Goal: Ask a question: Seek information or help from site administrators or community

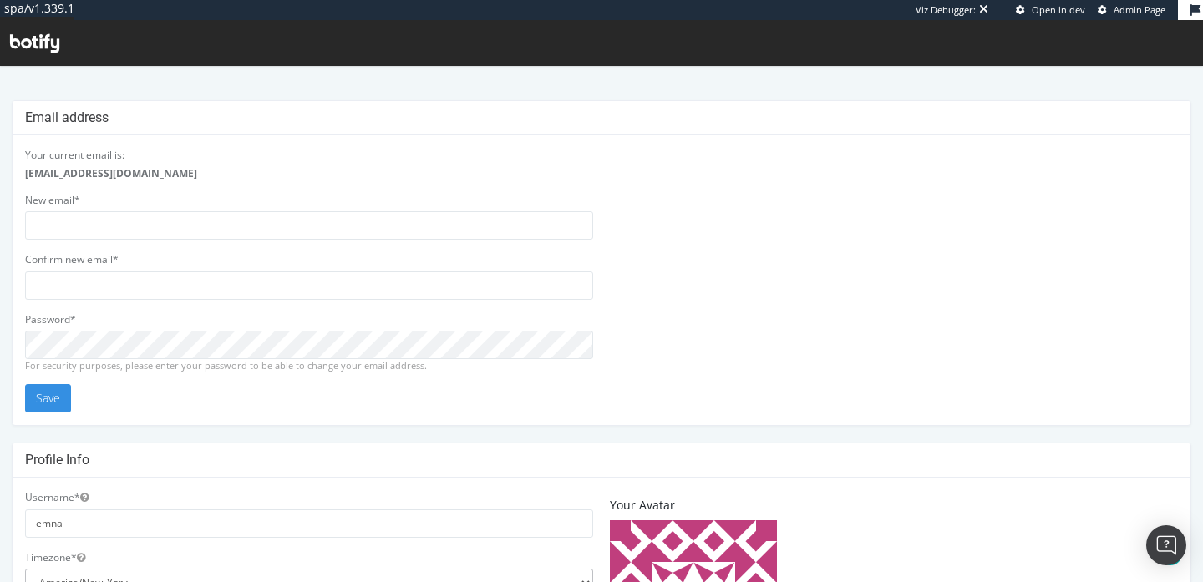
scroll to position [535, 0]
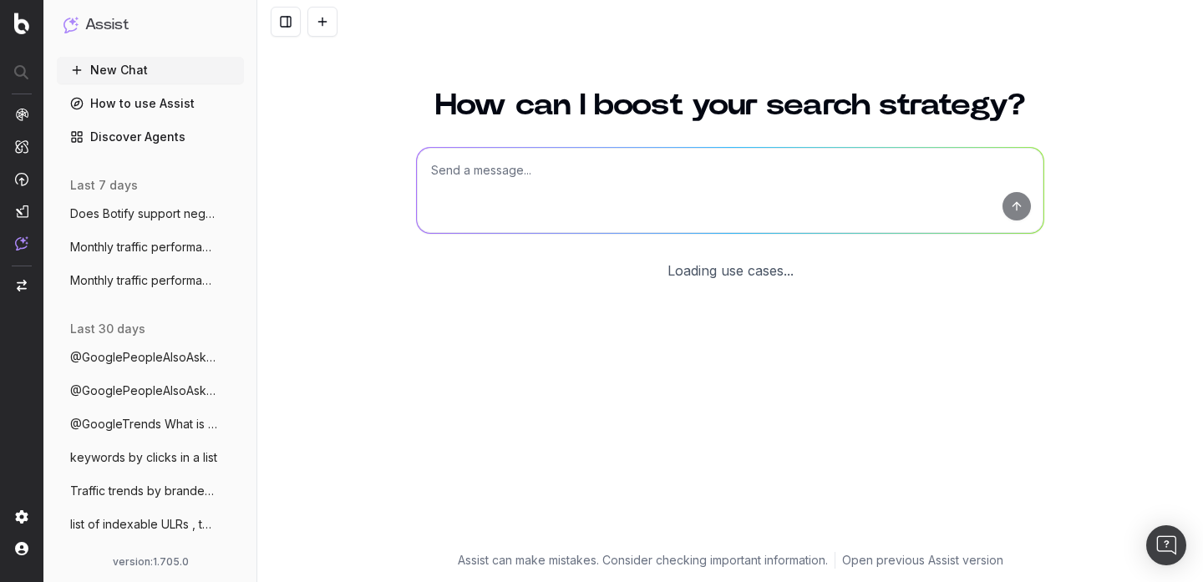
scroll to position [66, 0]
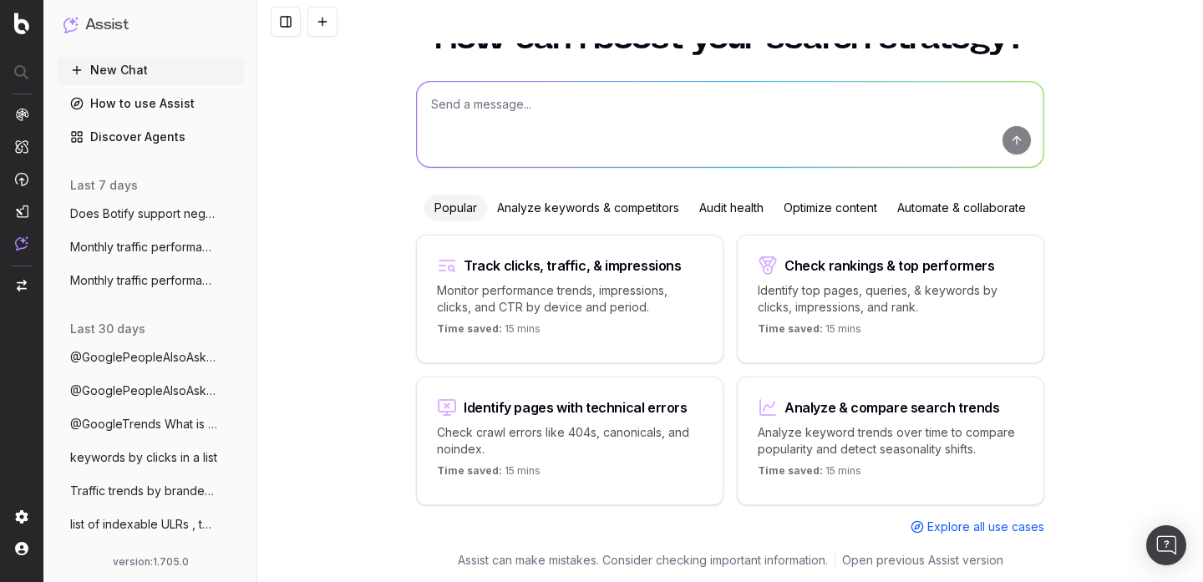
click at [521, 114] on textarea at bounding box center [730, 124] width 626 height 85
click at [175, 258] on button "Monthly traffic performance across devic" at bounding box center [150, 247] width 187 height 27
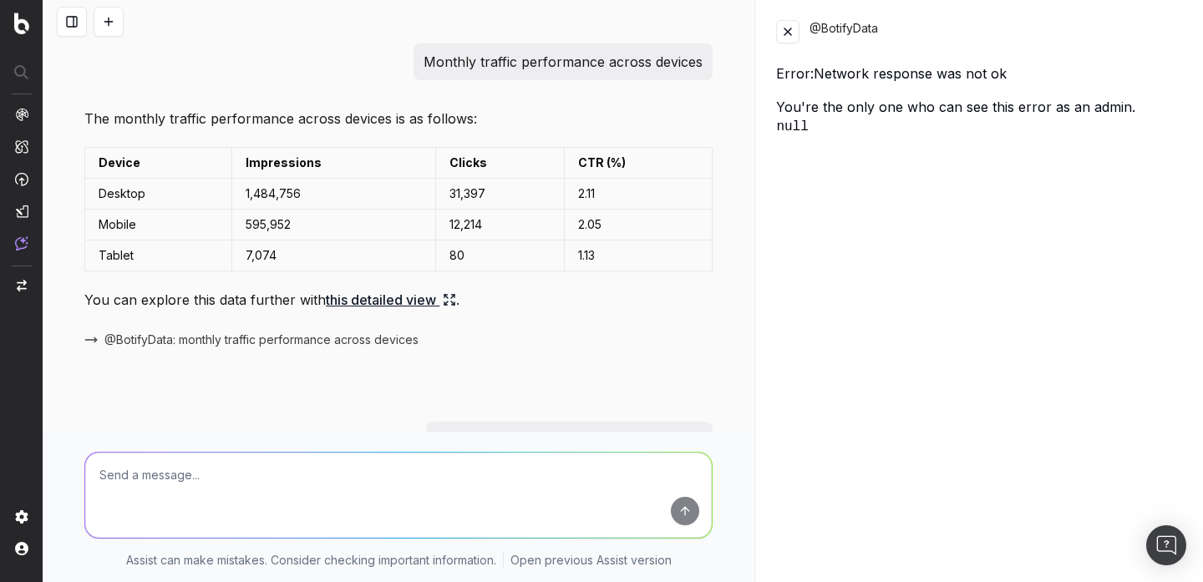
click at [801, 28] on div "@BotifyData" at bounding box center [979, 31] width 407 height 23
click at [793, 33] on button at bounding box center [787, 31] width 23 height 23
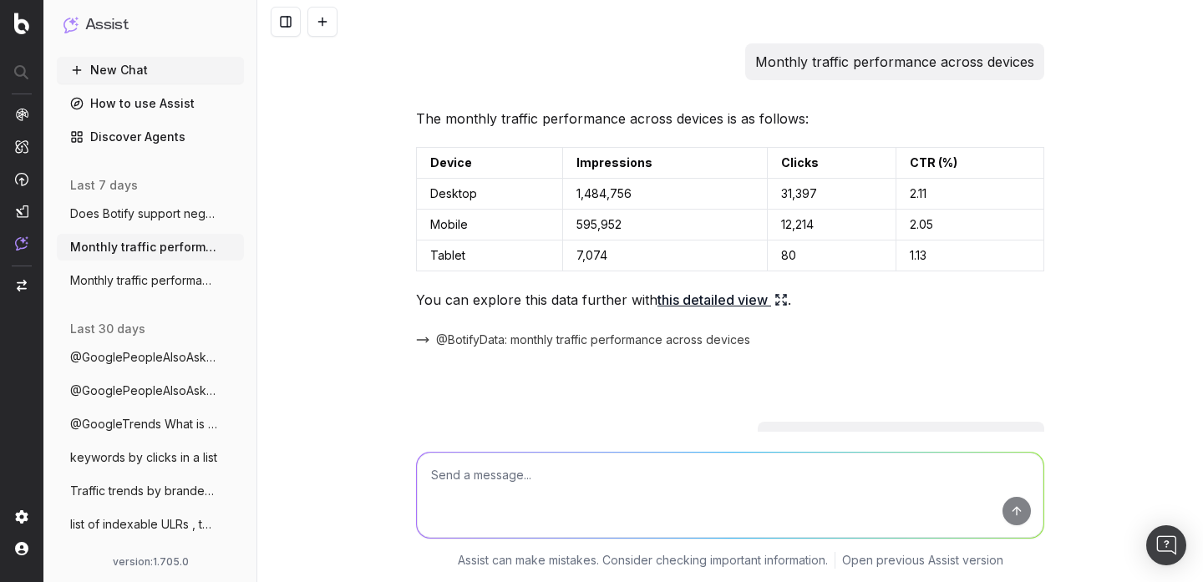
click at [326, 23] on button at bounding box center [322, 22] width 30 height 30
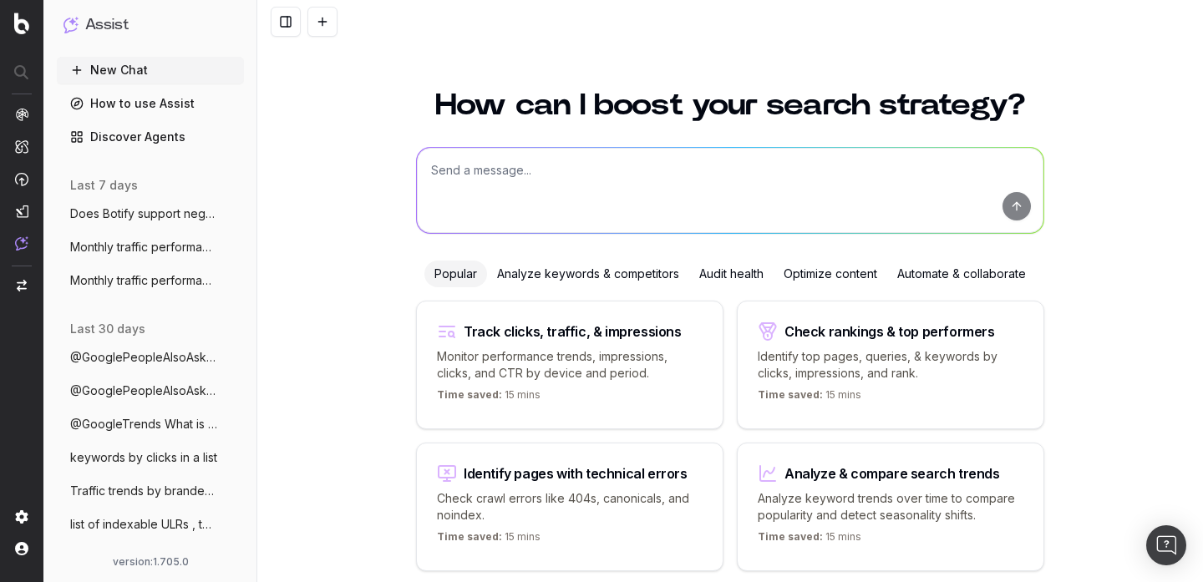
click at [564, 179] on textarea at bounding box center [730, 190] width 626 height 85
paste textarea "The monthly traffic performance across devices is as follows and table"
type textarea "The monthly traffic performance across devices is as follows and table"
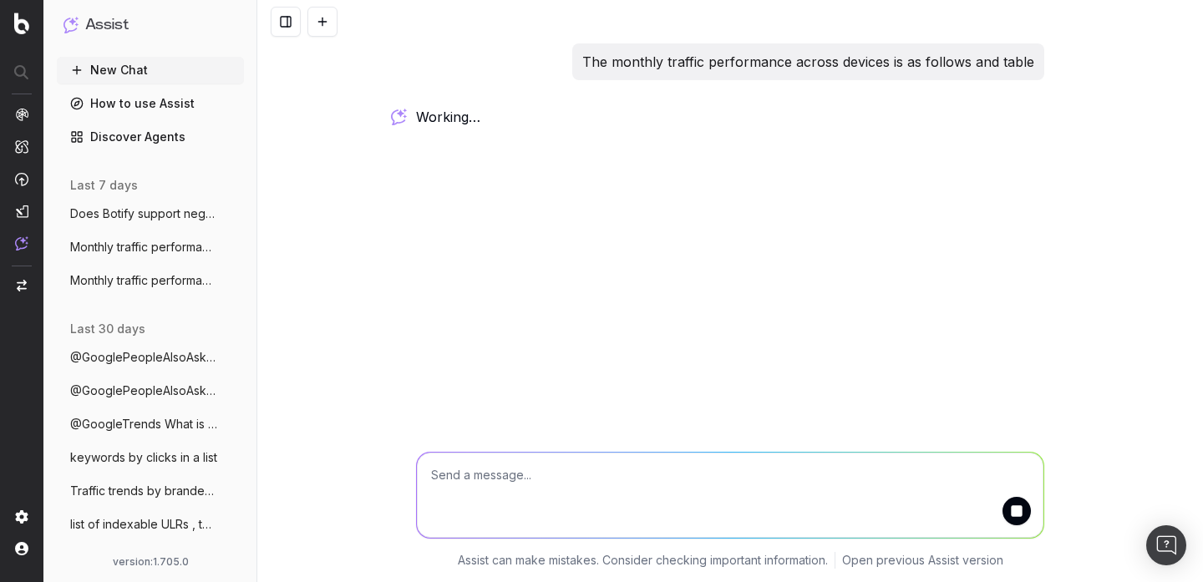
click at [750, 55] on p "The monthly traffic performance across devices is as follows and table" at bounding box center [808, 61] width 452 height 23
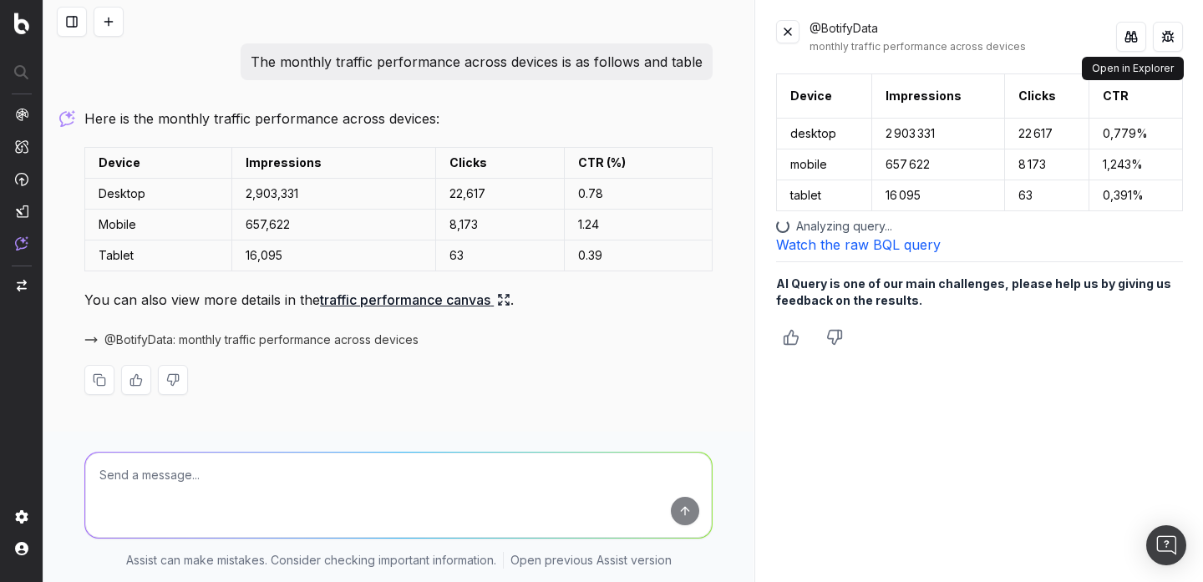
click at [1137, 38] on button at bounding box center [1131, 37] width 30 height 30
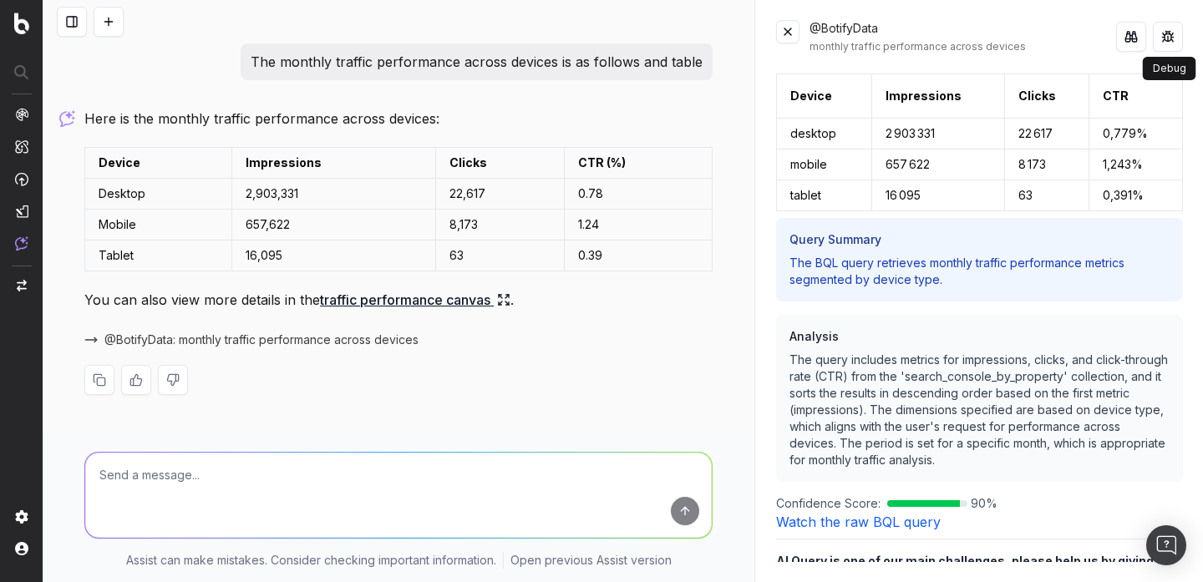
click at [1169, 36] on button at bounding box center [1167, 37] width 30 height 30
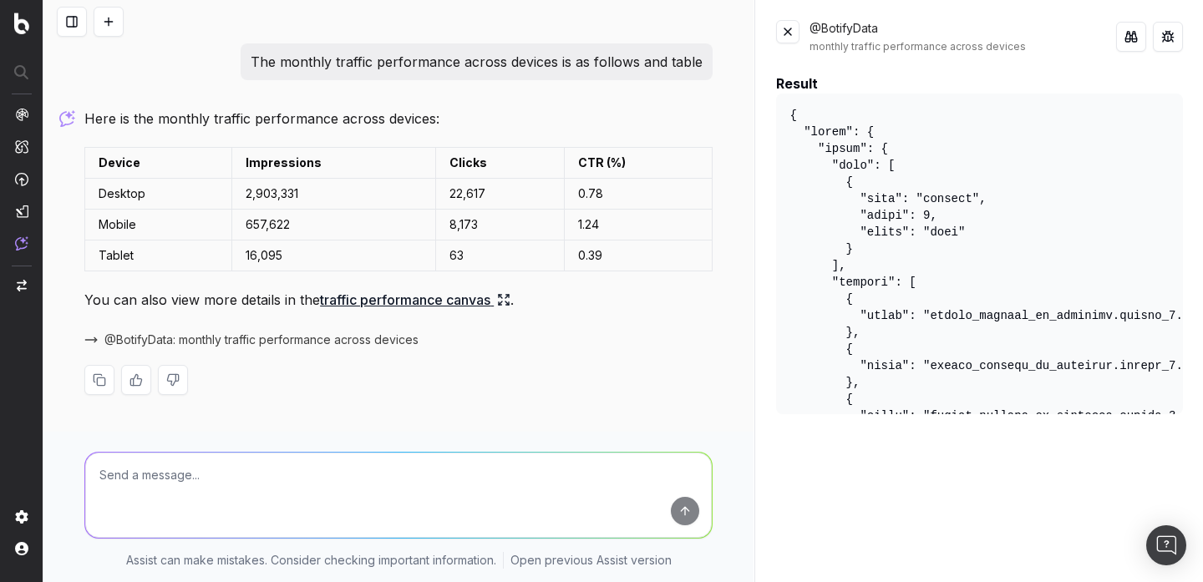
click at [945, 198] on pre at bounding box center [979, 254] width 407 height 321
drag, startPoint x: 924, startPoint y: 215, endPoint x: 940, endPoint y: 215, distance: 16.7
click at [940, 215] on pre at bounding box center [979, 254] width 407 height 321
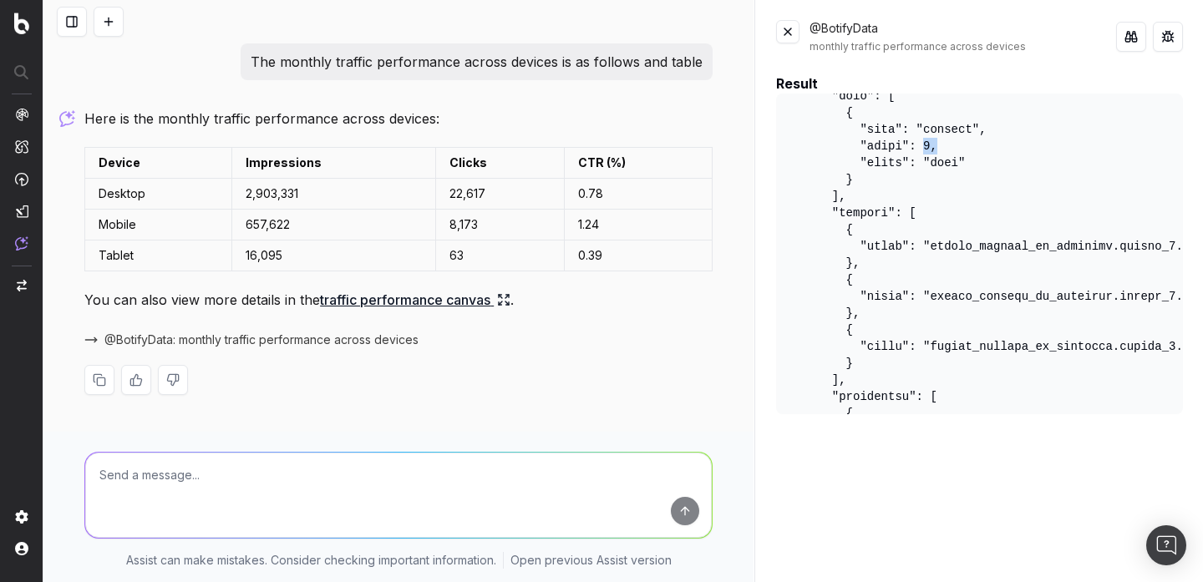
scroll to position [82, 0]
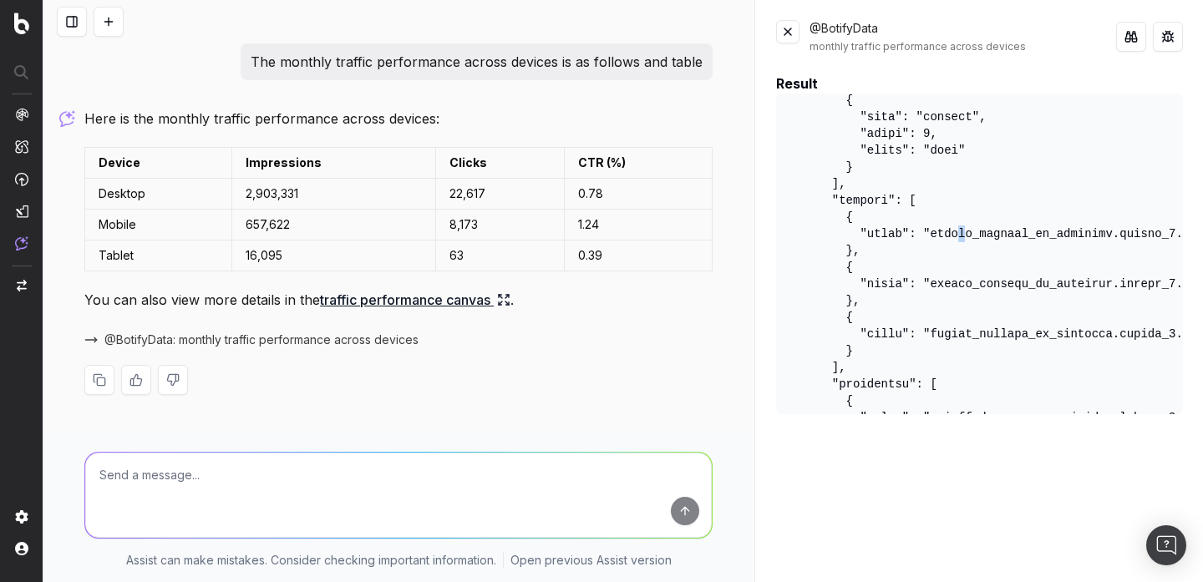
click at [965, 237] on pre at bounding box center [979, 254] width 407 height 321
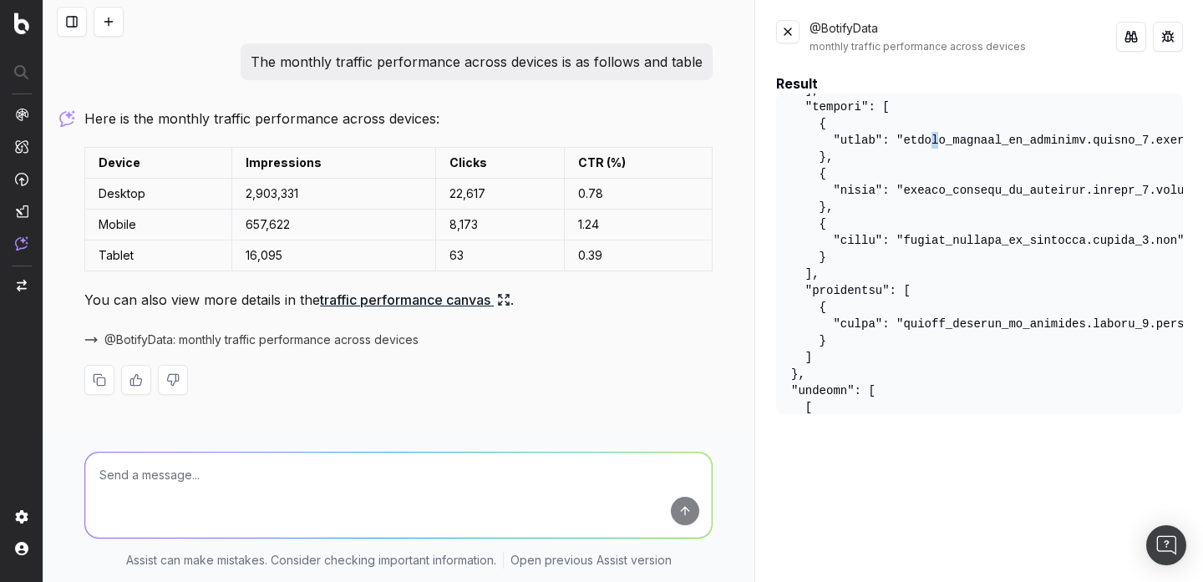
scroll to position [192, 27]
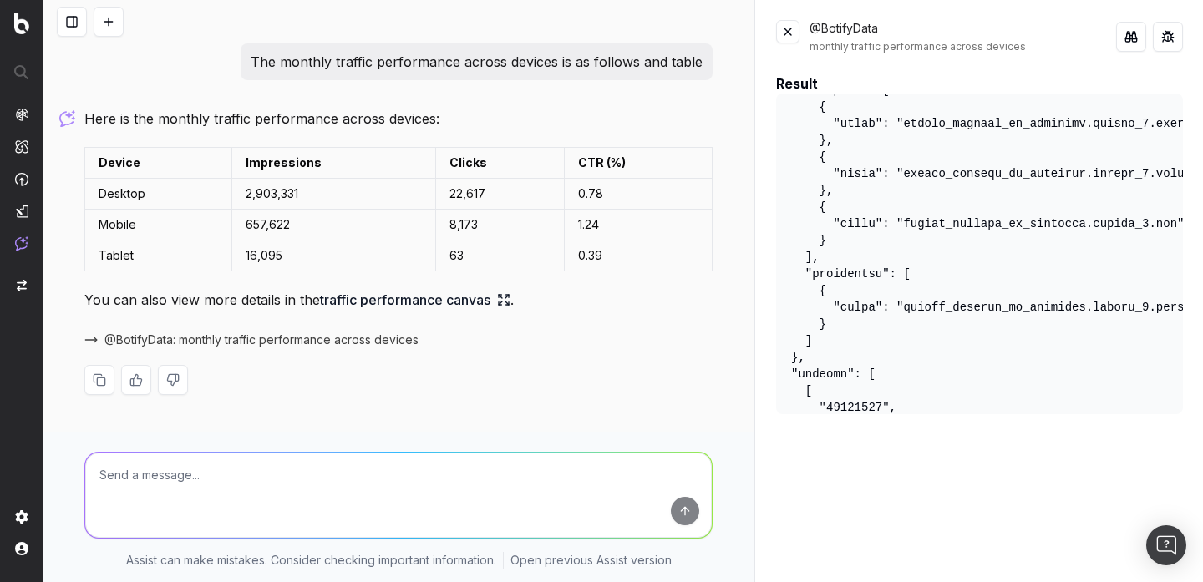
drag, startPoint x: 1030, startPoint y: 297, endPoint x: 1153, endPoint y: 292, distance: 123.7
click at [1157, 293] on pre at bounding box center [979, 254] width 407 height 321
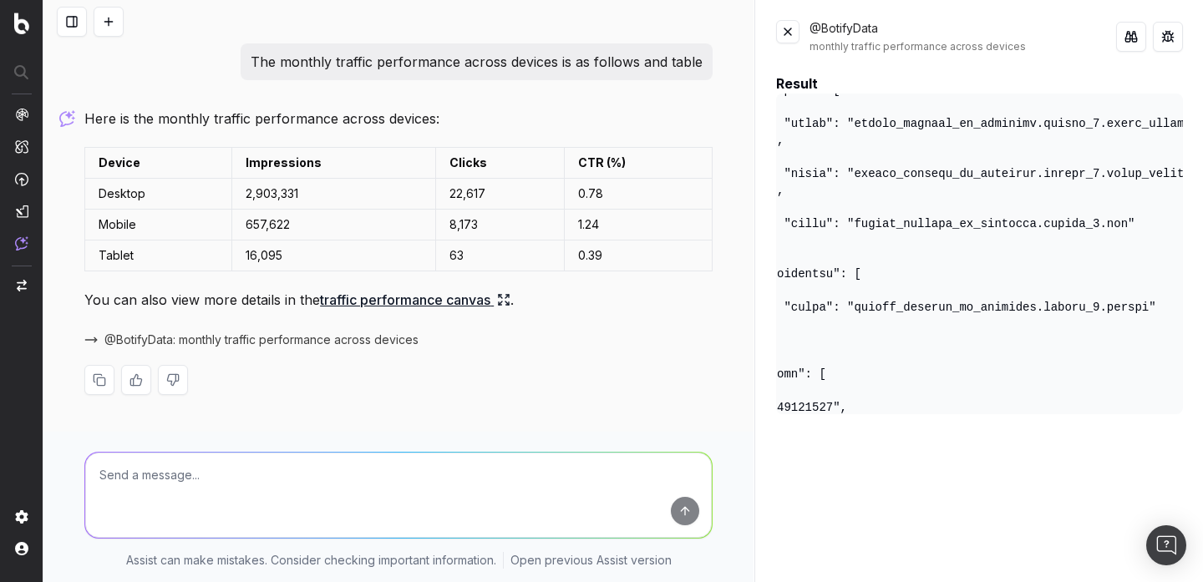
scroll to position [192, 89]
click at [1117, 308] on pre at bounding box center [979, 254] width 407 height 321
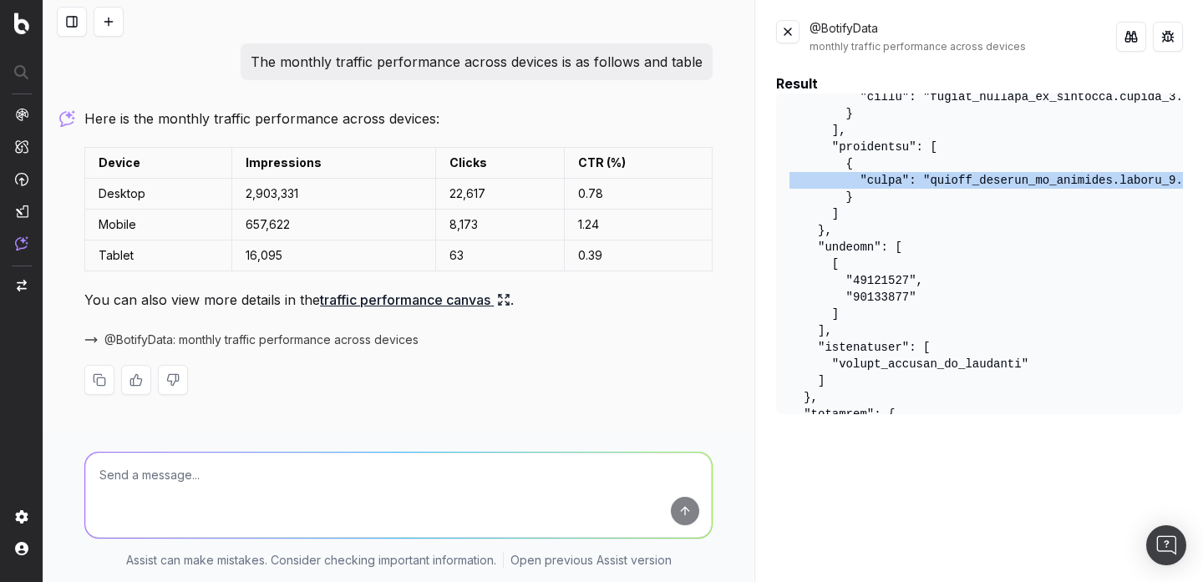
scroll to position [342, 0]
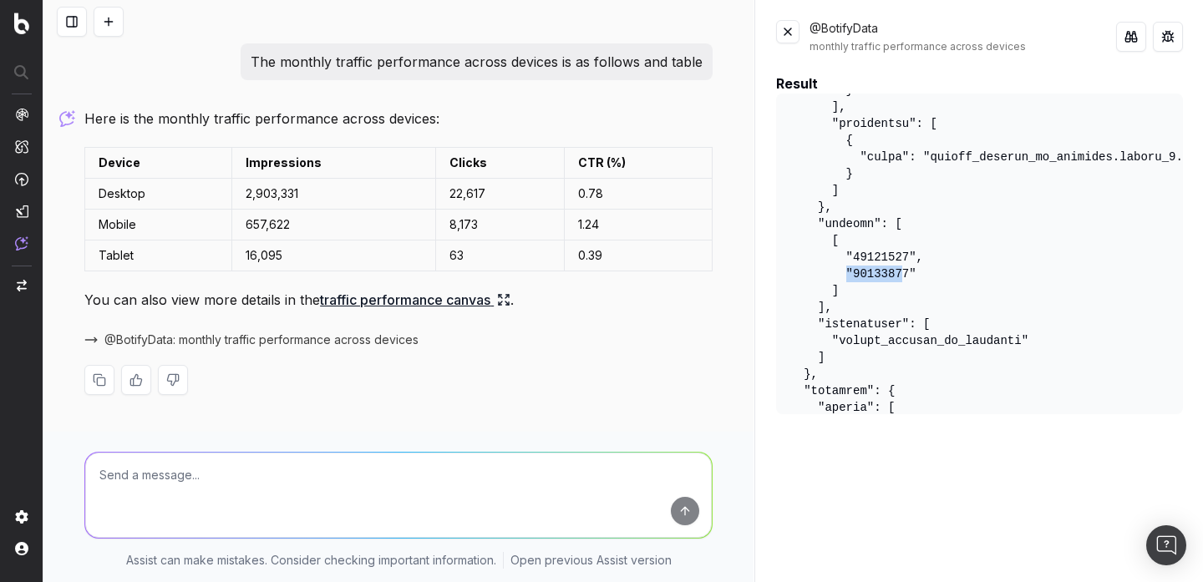
drag, startPoint x: 904, startPoint y: 275, endPoint x: 843, endPoint y: 277, distance: 61.0
click at [843, 277] on pre at bounding box center [979, 254] width 407 height 321
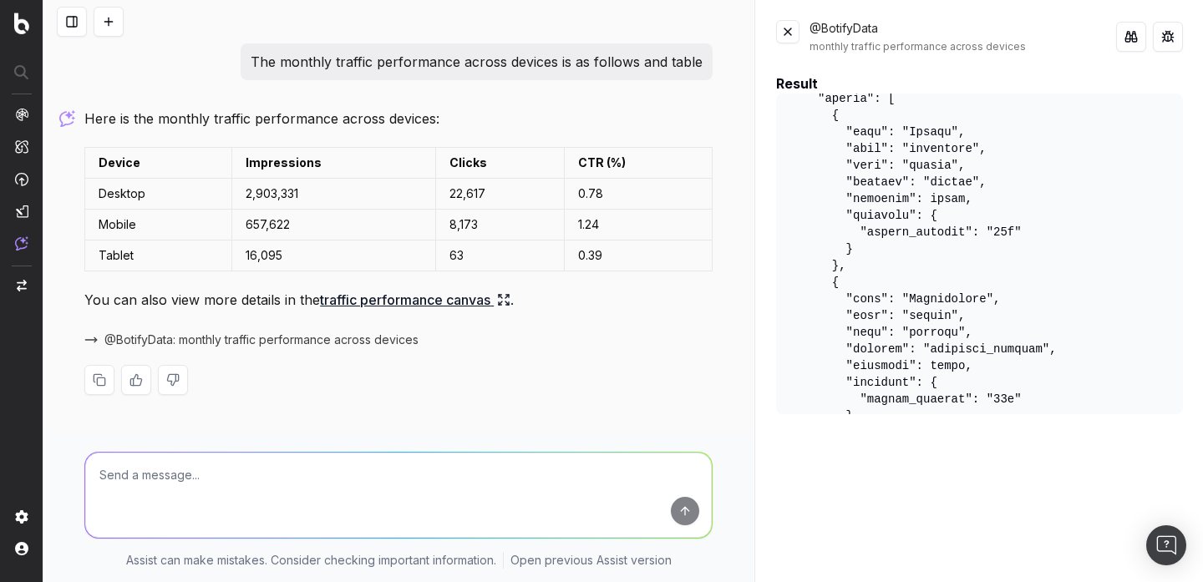
scroll to position [652, 0]
click at [1004, 228] on pre at bounding box center [979, 254] width 407 height 321
click at [996, 227] on pre at bounding box center [979, 254] width 407 height 321
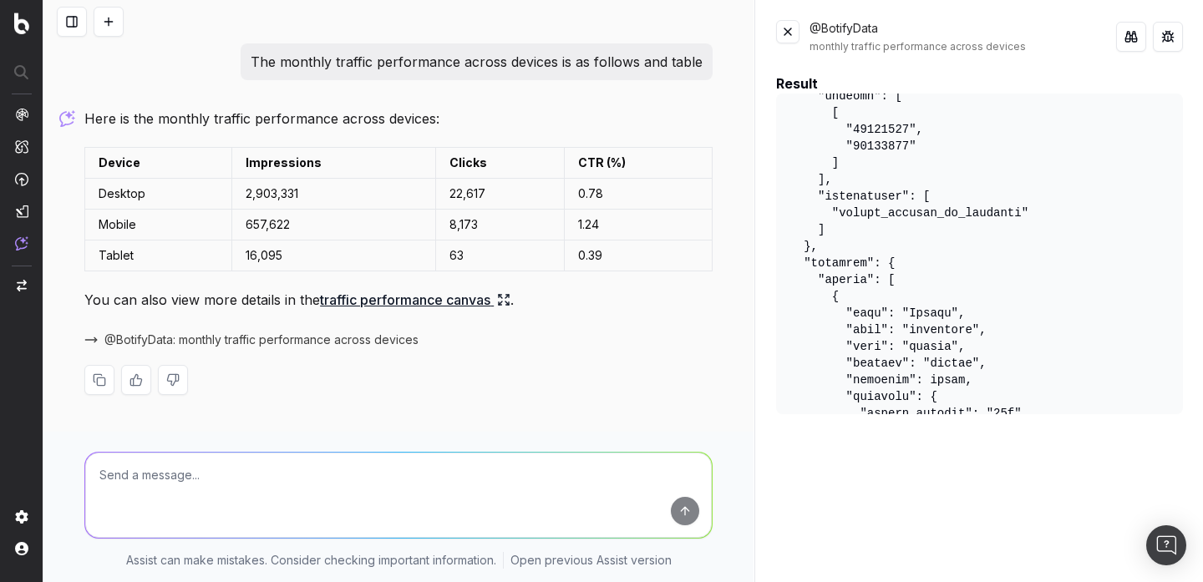
scroll to position [545, 0]
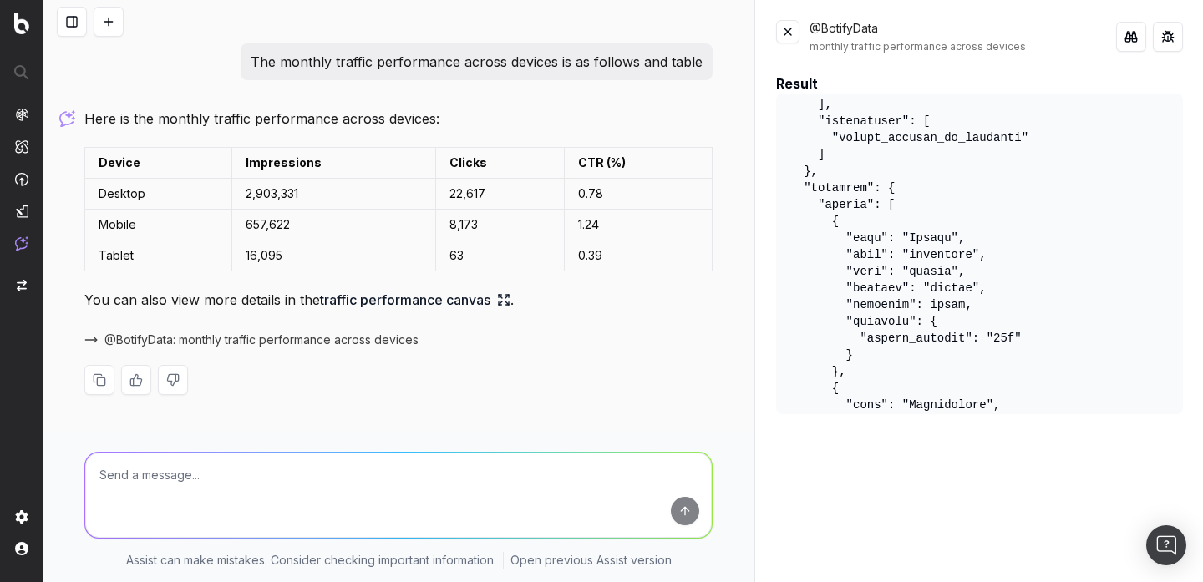
click at [1008, 342] on pre at bounding box center [979, 254] width 407 height 321
click at [780, 31] on button at bounding box center [787, 31] width 23 height 23
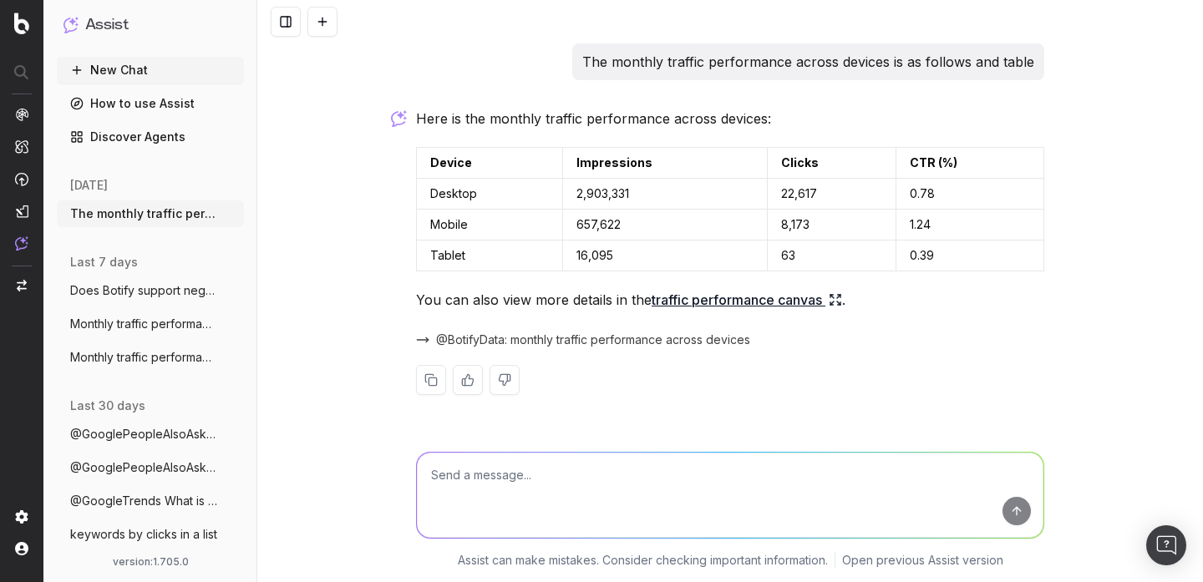
click at [742, 302] on link "traffic performance canvas" at bounding box center [746, 299] width 190 height 23
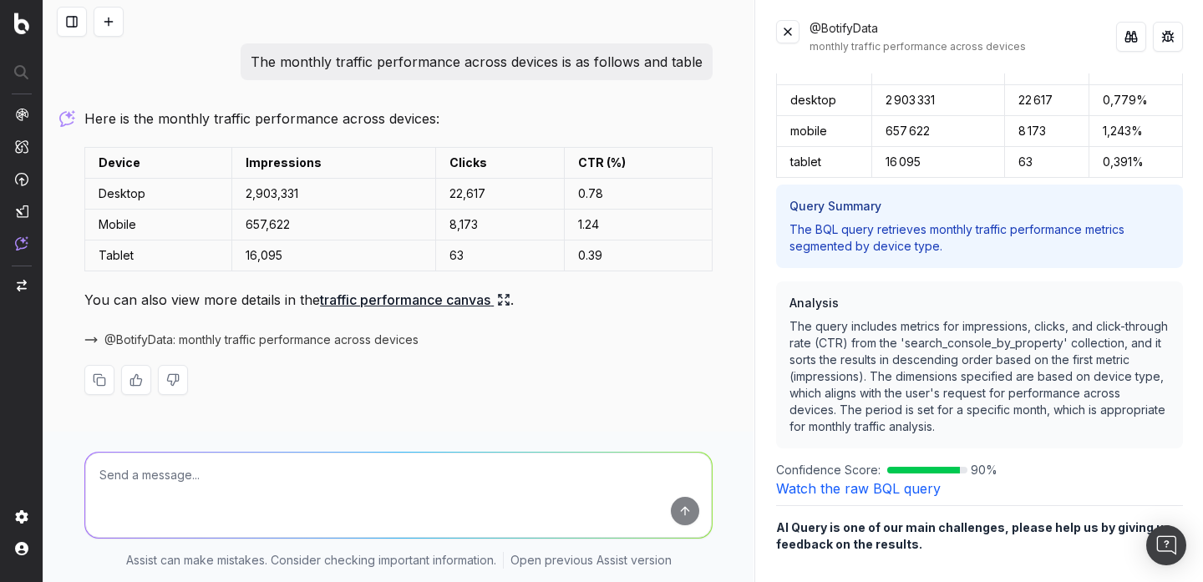
scroll to position [0, 0]
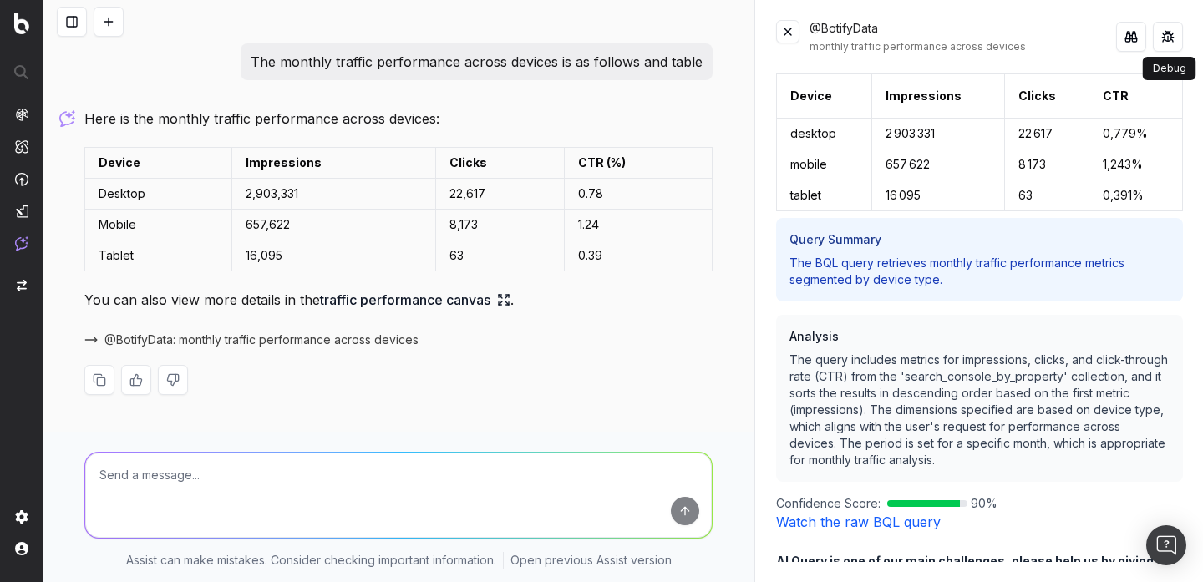
click at [1168, 36] on button at bounding box center [1167, 37] width 30 height 30
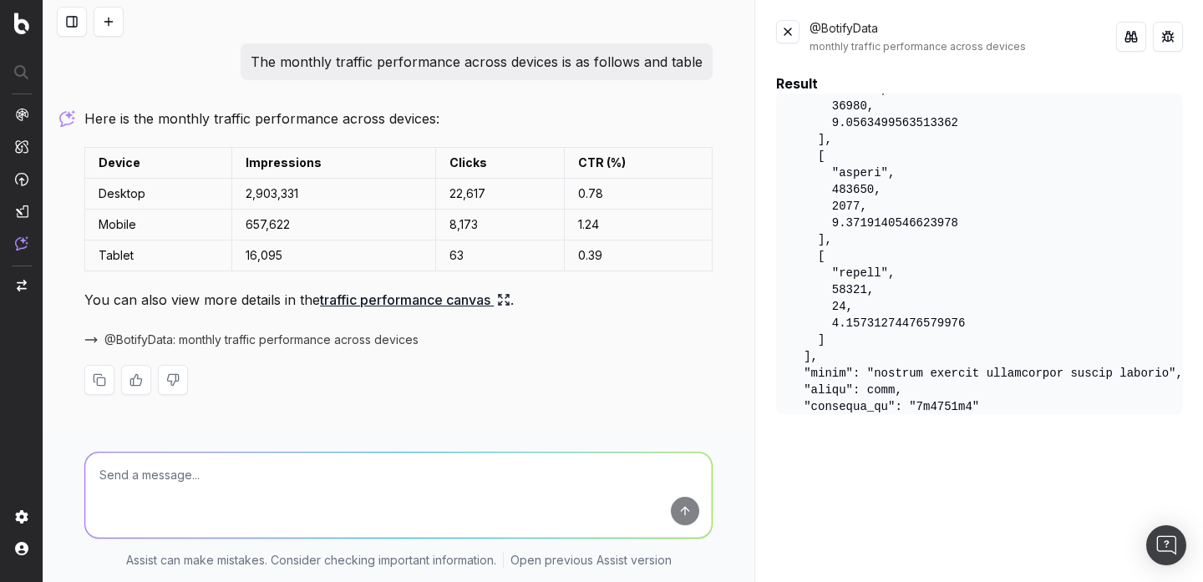
scroll to position [1460, 0]
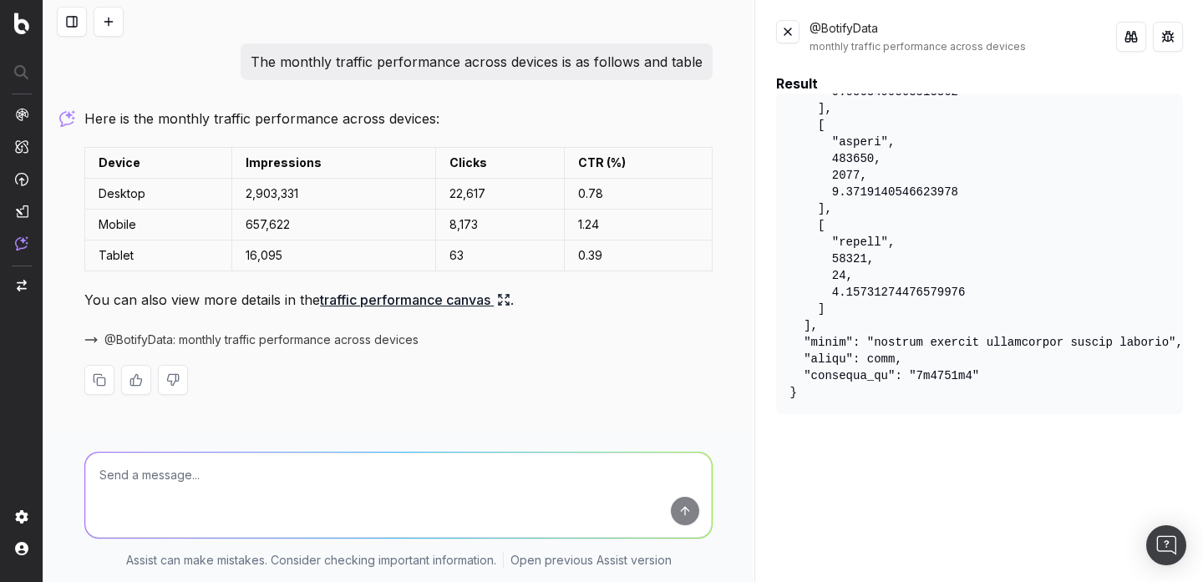
click at [791, 32] on button at bounding box center [787, 31] width 23 height 23
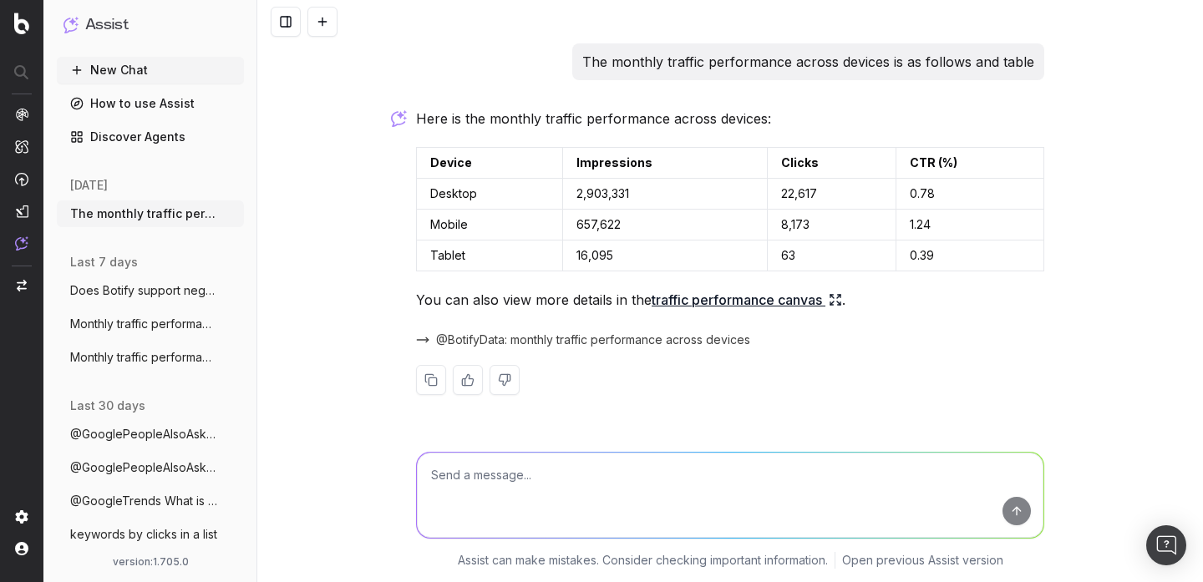
click at [746, 300] on link "traffic performance canvas" at bounding box center [746, 299] width 190 height 23
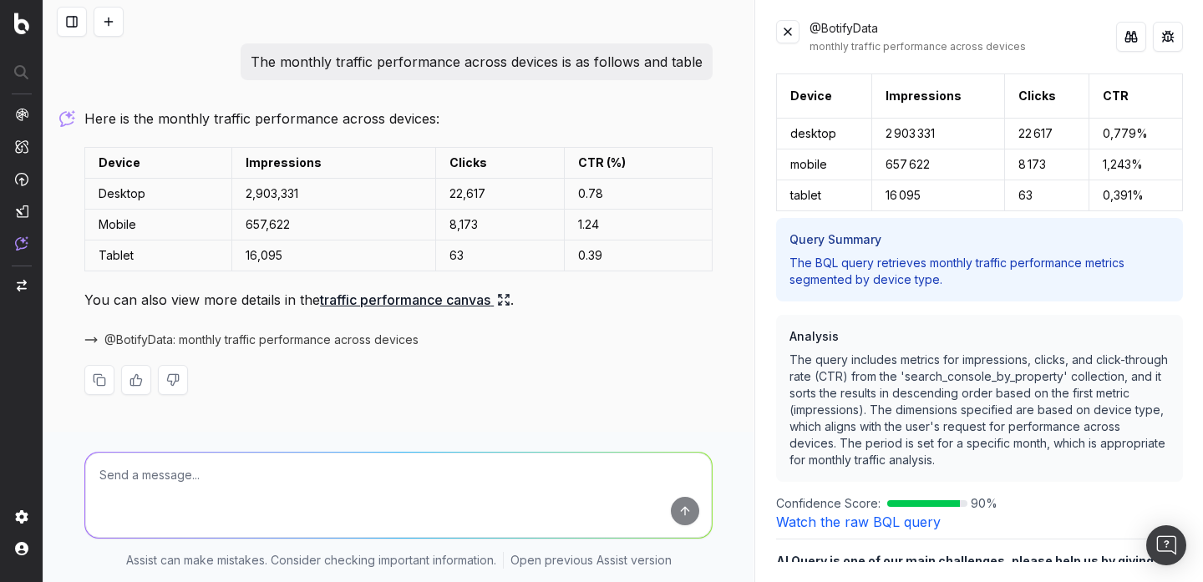
click at [1129, 35] on button at bounding box center [1131, 37] width 30 height 30
click at [1169, 38] on button at bounding box center [1167, 37] width 30 height 30
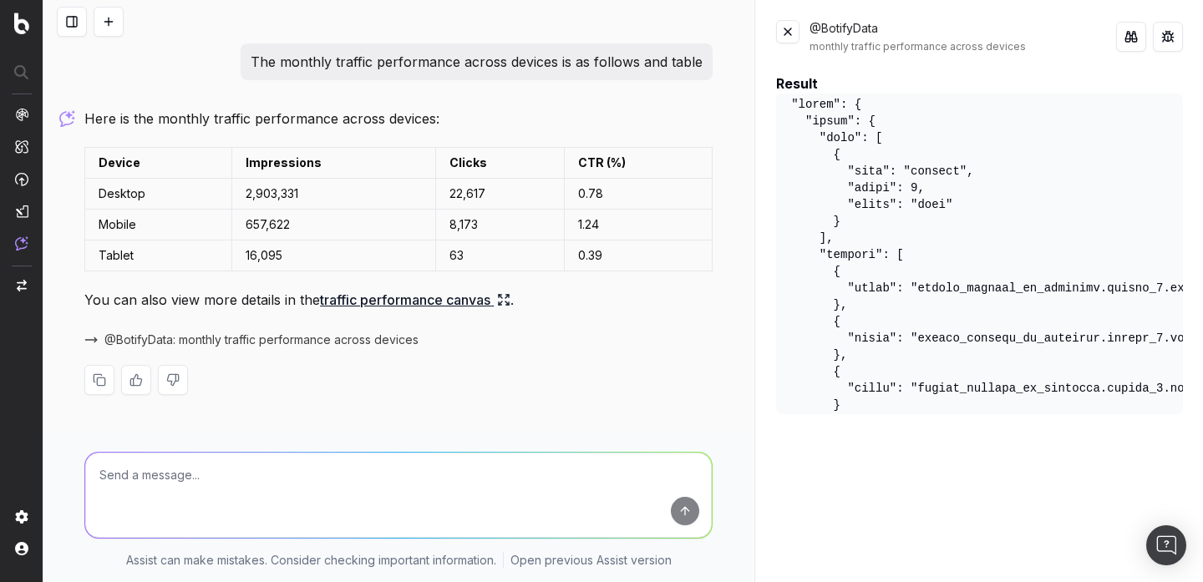
scroll to position [18, 13]
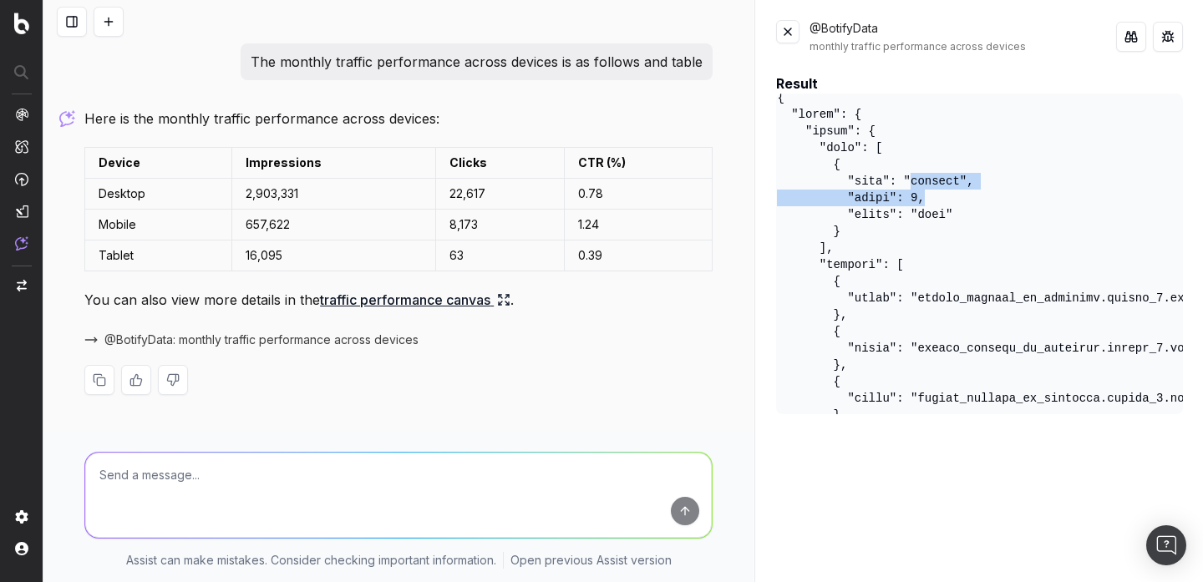
drag, startPoint x: 909, startPoint y: 186, endPoint x: 948, endPoint y: 196, distance: 40.5
click at [950, 196] on pre at bounding box center [979, 254] width 407 height 321
click at [916, 212] on pre at bounding box center [979, 254] width 407 height 321
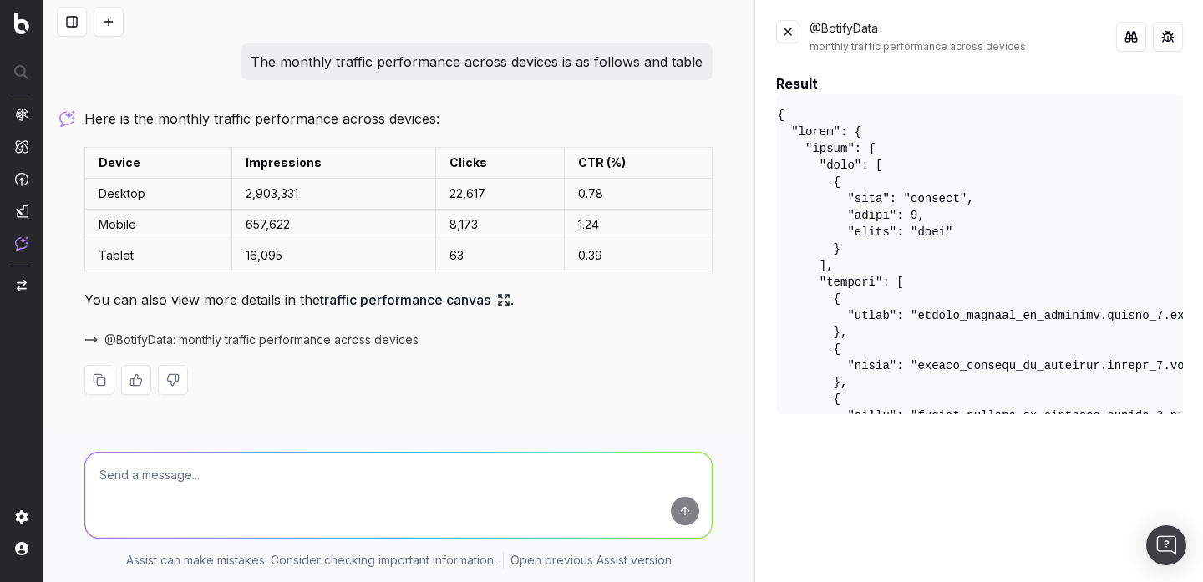
scroll to position [3, 13]
click at [789, 31] on button at bounding box center [787, 31] width 23 height 23
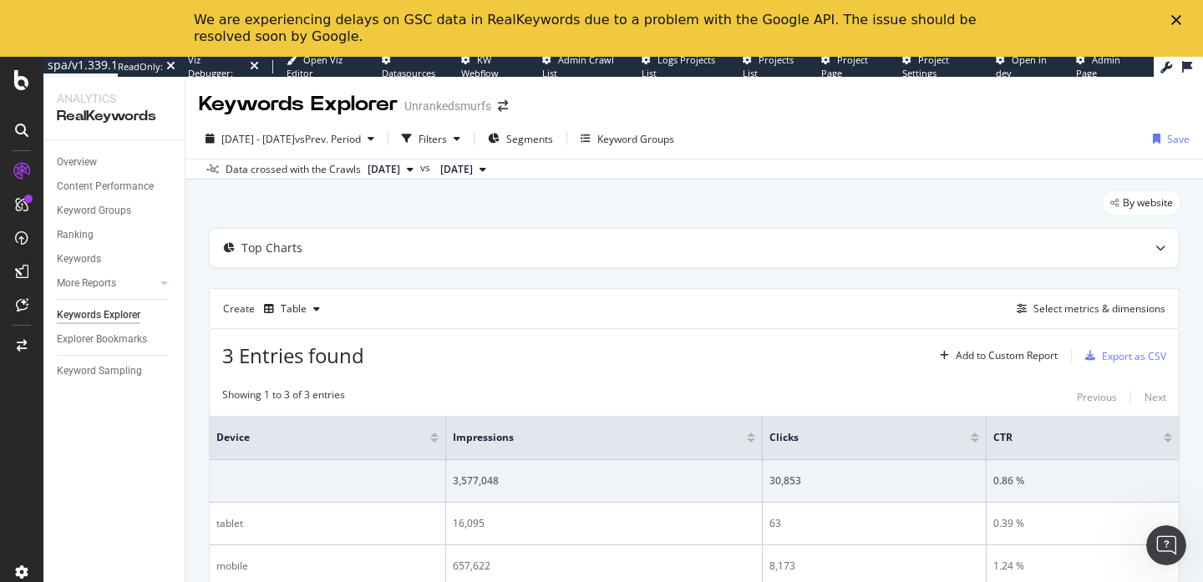
click at [790, 23] on div "We are experiencing delays on GSC data in RealKeywords due to a problem with th…" at bounding box center [588, 28] width 788 height 33
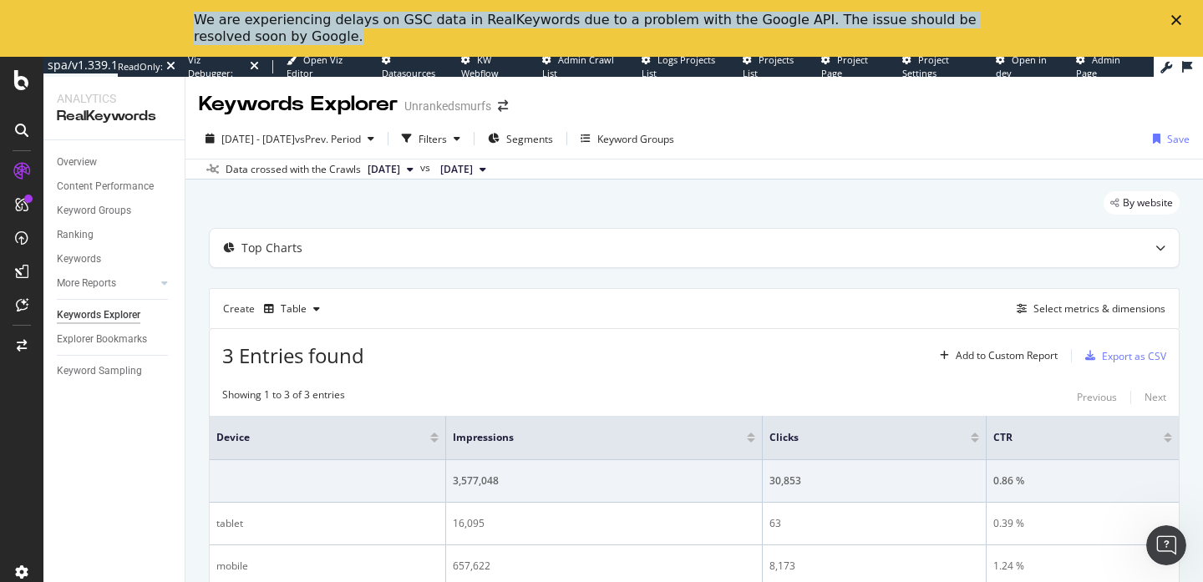
click at [281, 36] on div "We are experiencing delays on GSC data in RealKeywords due to a problem with th…" at bounding box center [588, 28] width 788 height 33
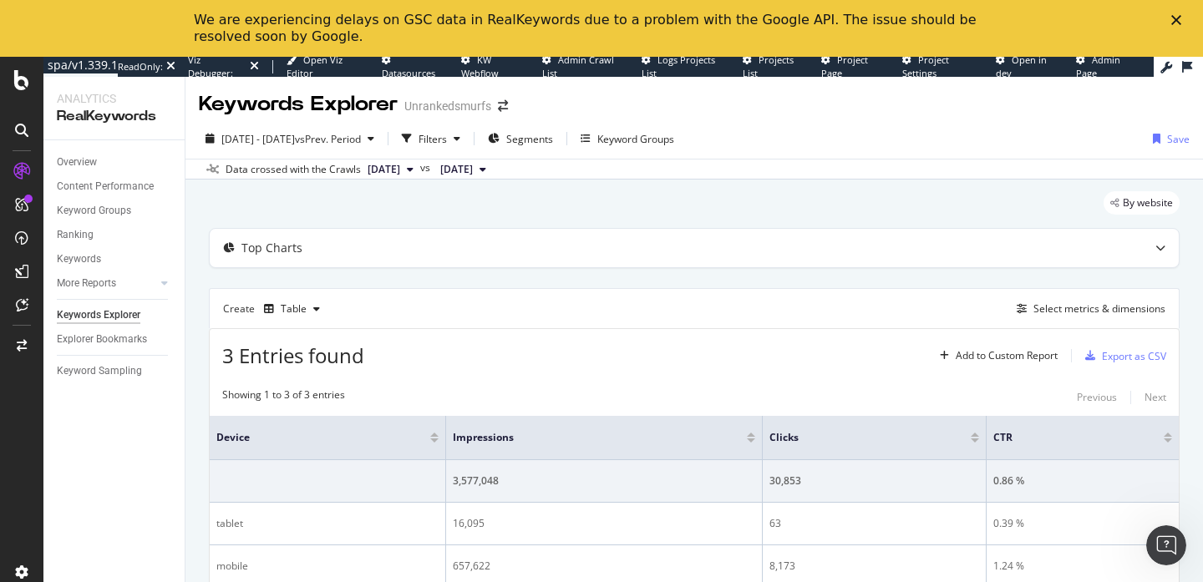
click at [281, 36] on div "We are experiencing delays on GSC data in RealKeywords due to a problem with th…" at bounding box center [588, 28] width 788 height 33
click at [264, 43] on div "We are experiencing delays on GSC data in RealKeywords due to a problem with th…" at bounding box center [588, 28] width 788 height 33
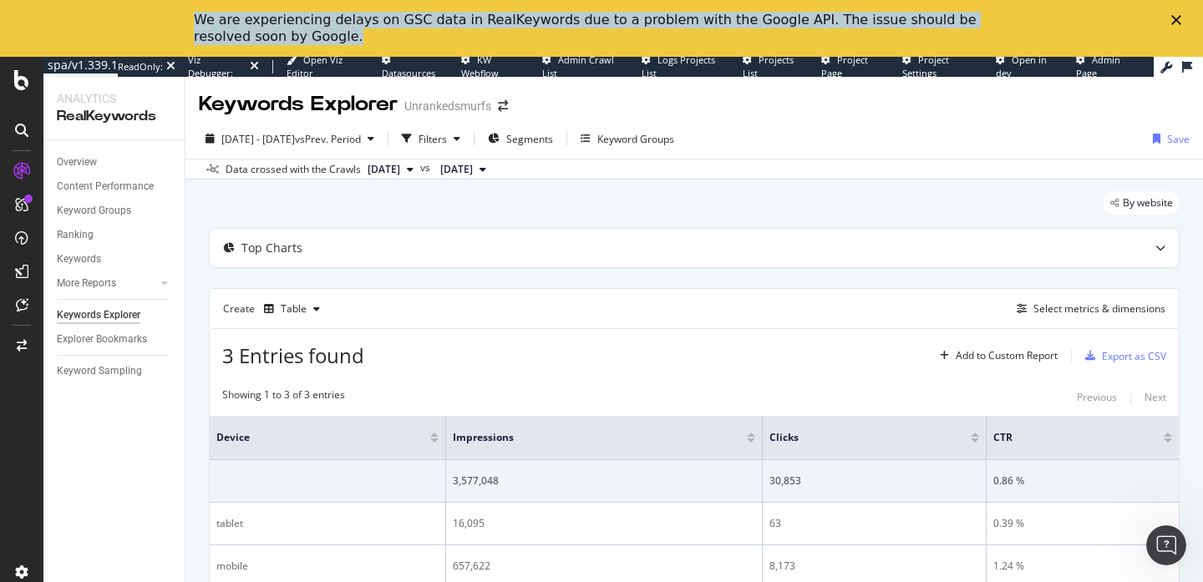
click at [264, 43] on div "We are experiencing delays on GSC data in RealKeywords due to a problem with th…" at bounding box center [588, 28] width 788 height 33
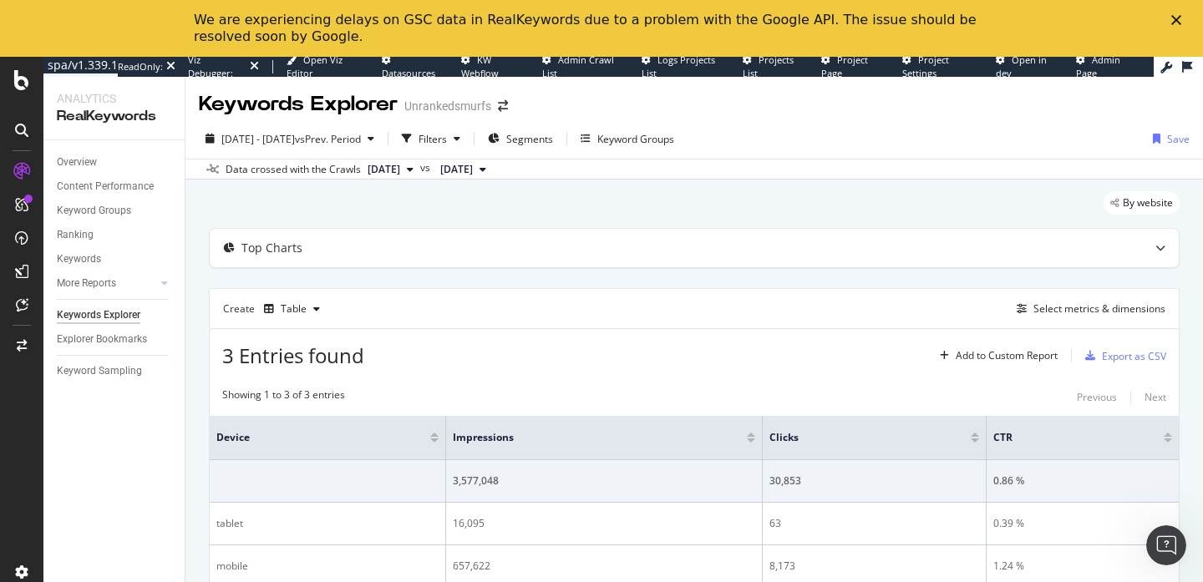
click at [264, 43] on div "We are experiencing delays on GSC data in RealKeywords due to a problem with th…" at bounding box center [588, 28] width 788 height 33
